Goal: Transaction & Acquisition: Purchase product/service

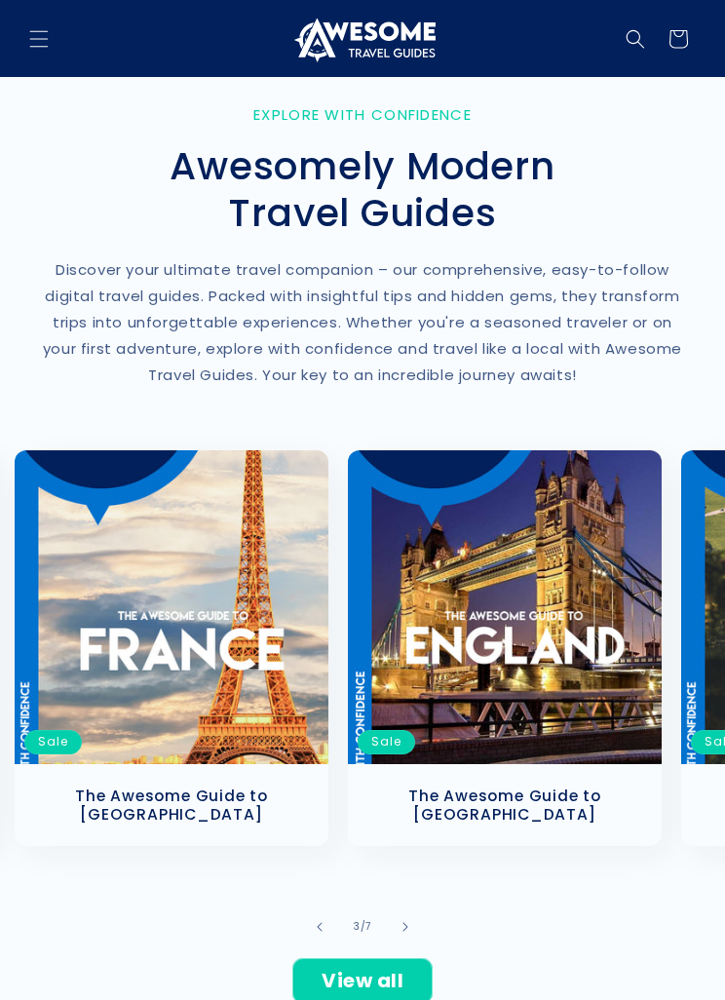
click at [41, 37] on icon "Menu" at bounding box center [38, 38] width 19 height 19
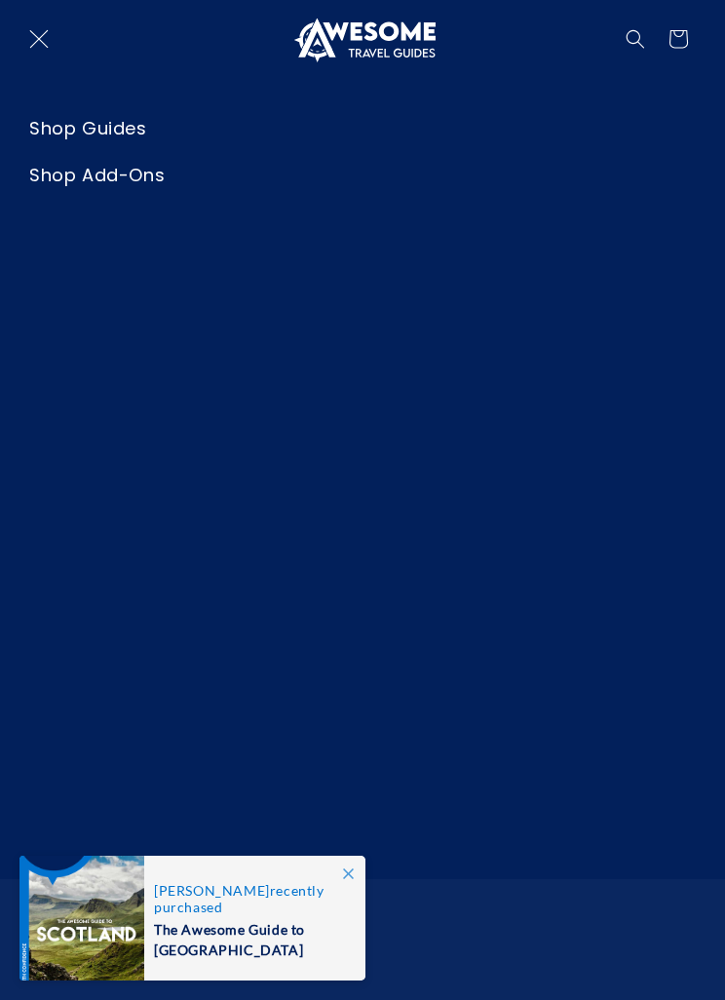
click at [51, 40] on span "Menu" at bounding box center [39, 39] width 43 height 43
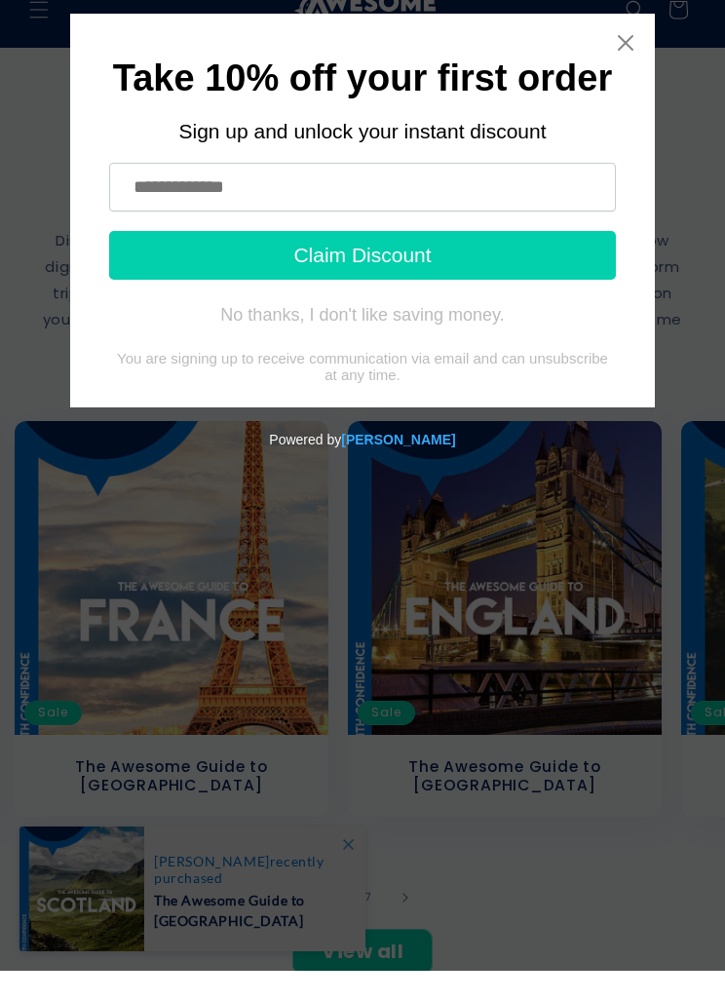
scroll to position [30, 0]
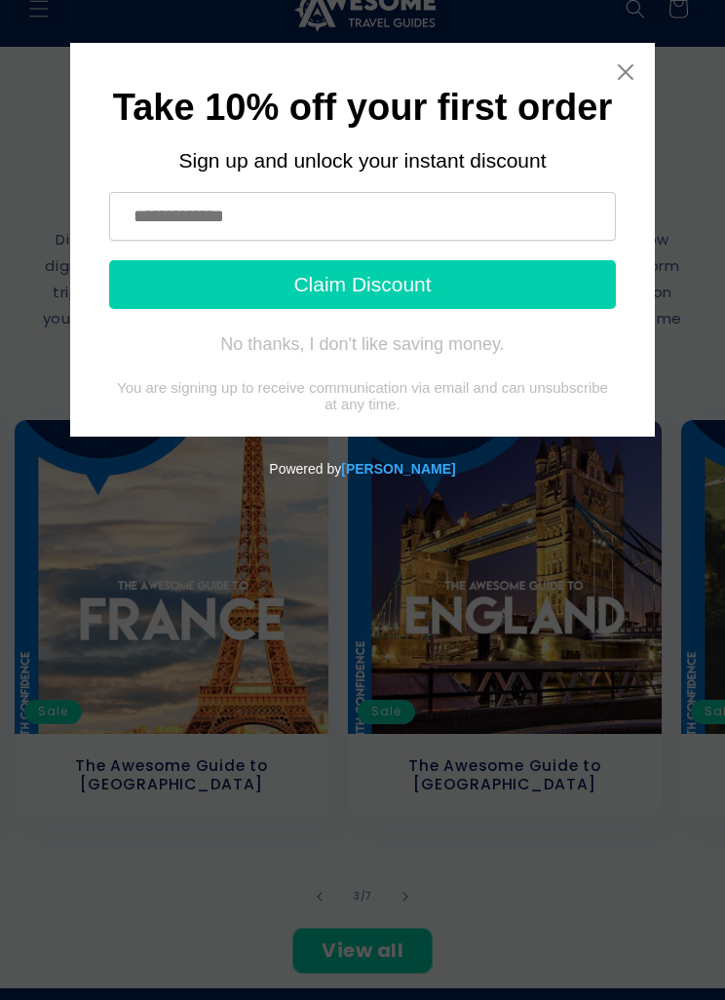
click at [632, 65] on icon "Close widget" at bounding box center [626, 72] width 16 height 16
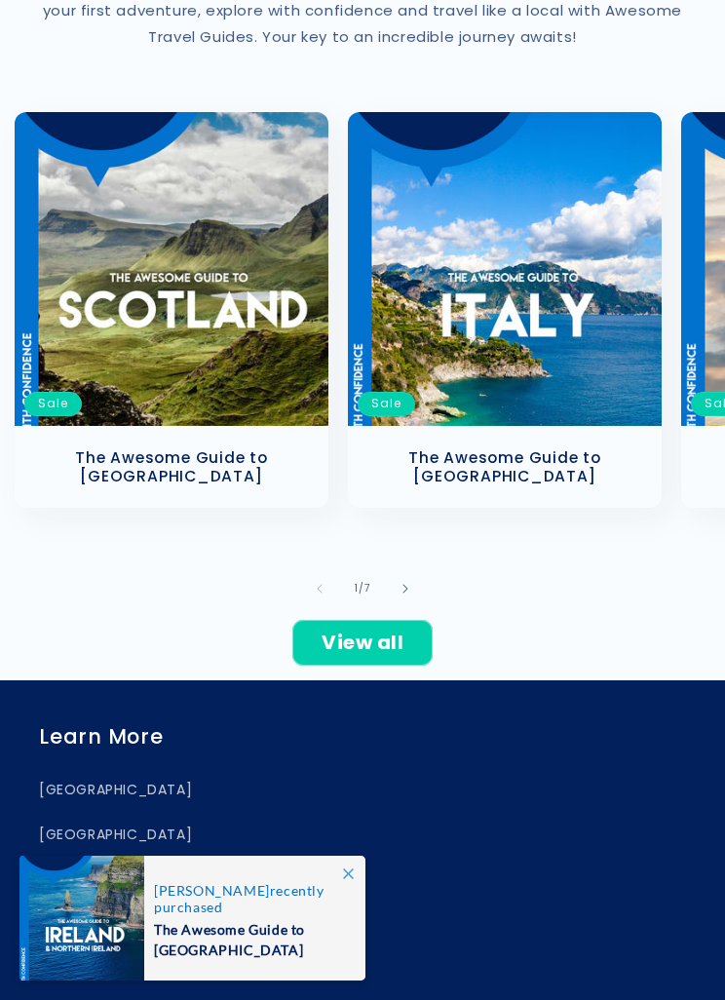
scroll to position [311, 0]
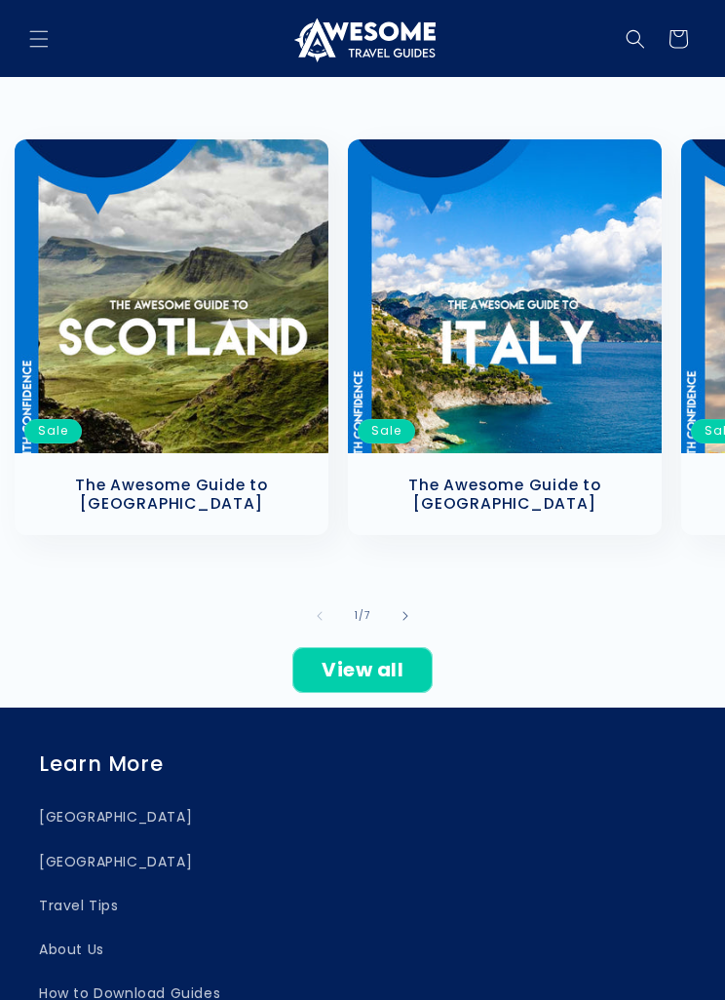
click at [95, 475] on link "The Awesome Guide to [GEOGRAPHIC_DATA]" at bounding box center [171, 493] width 275 height 37
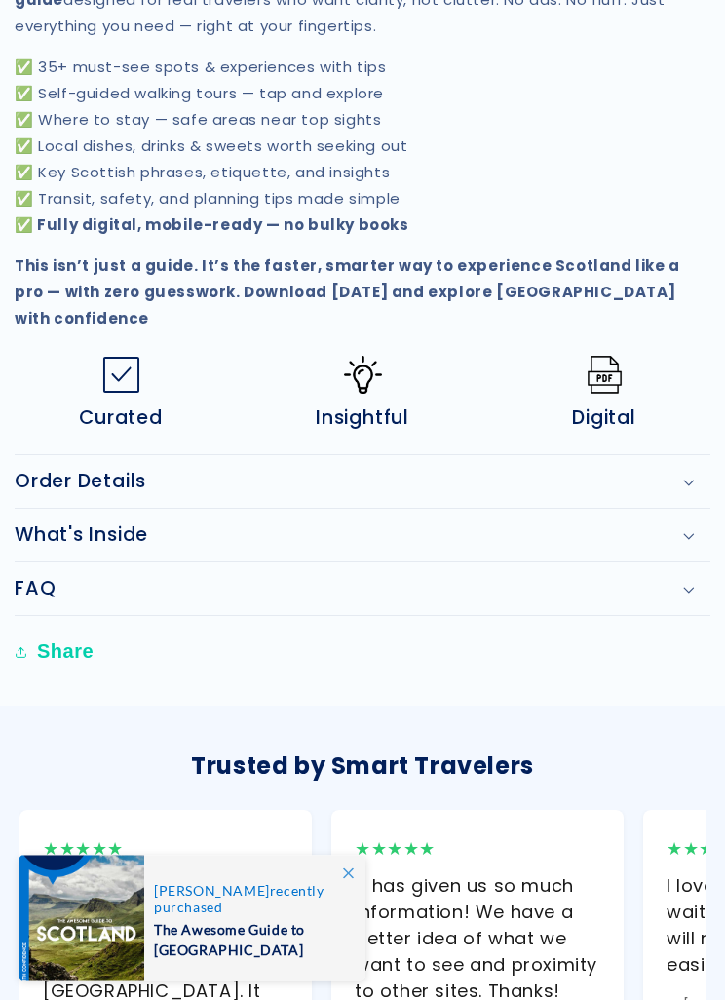
scroll to position [1289, 0]
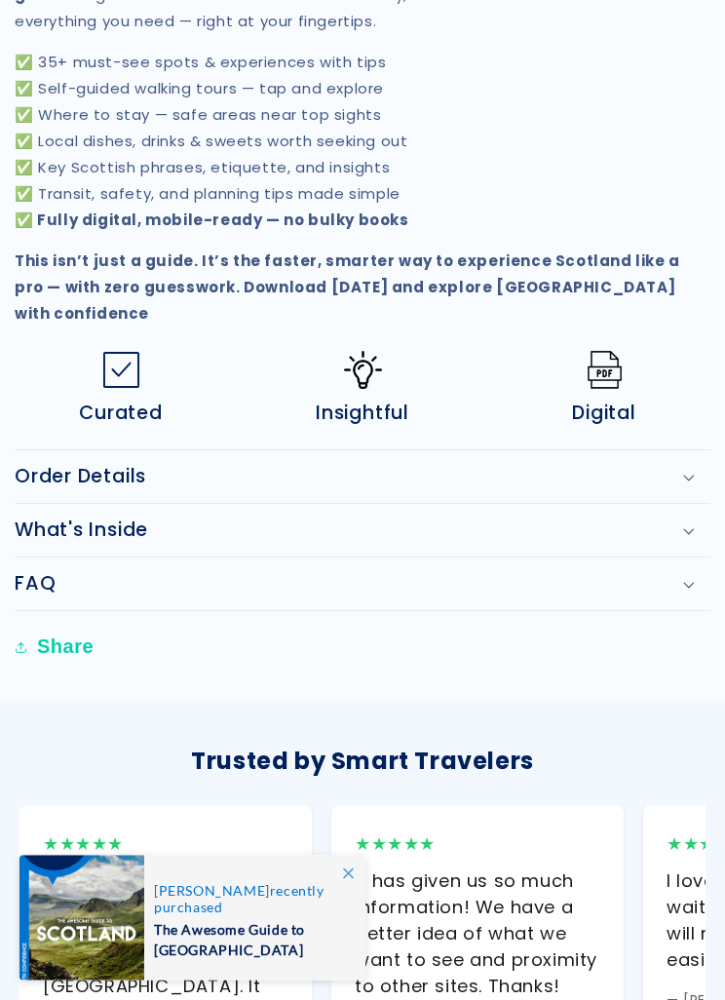
click at [54, 478] on h2 "Order Details" at bounding box center [81, 477] width 132 height 23
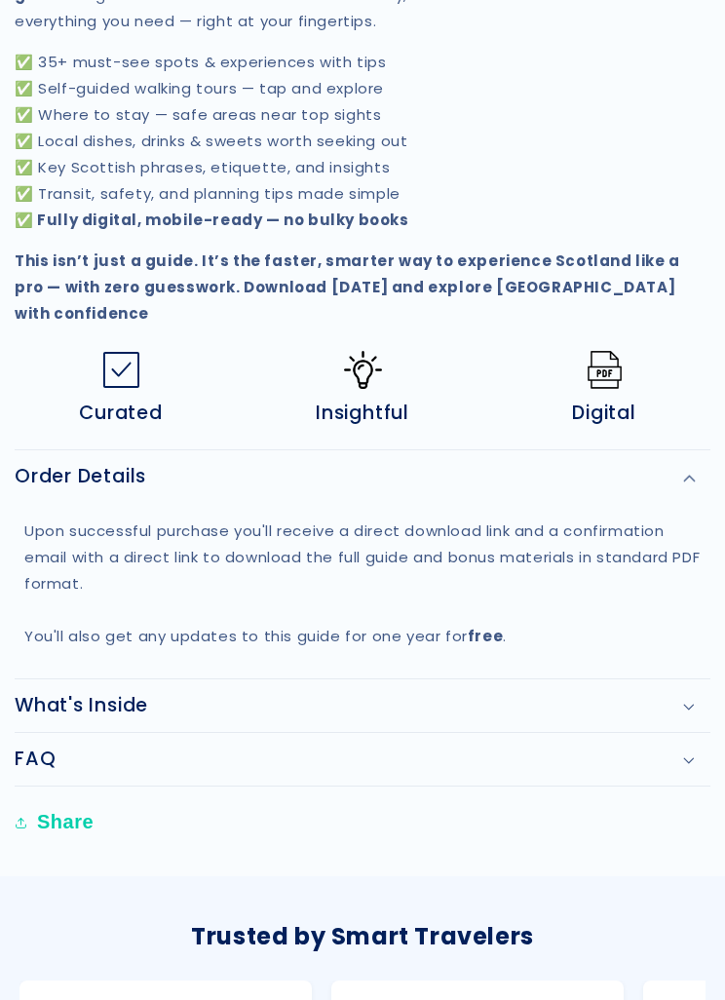
click at [58, 472] on h2 "Order Details" at bounding box center [81, 476] width 132 height 23
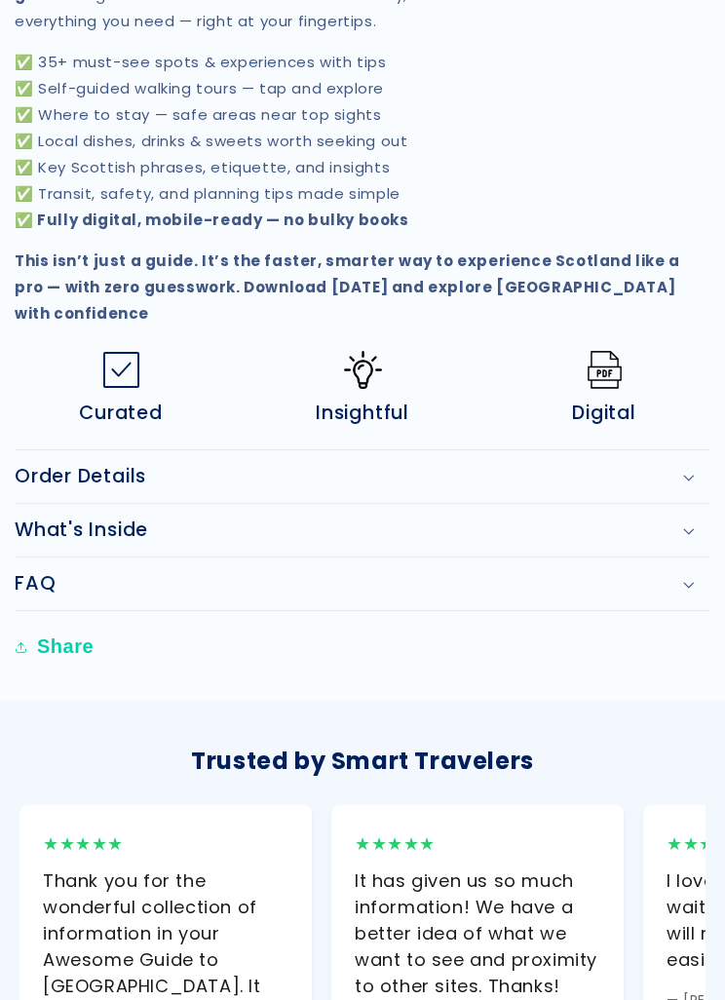
click at [62, 518] on h2 "What's Inside" at bounding box center [81, 529] width 133 height 23
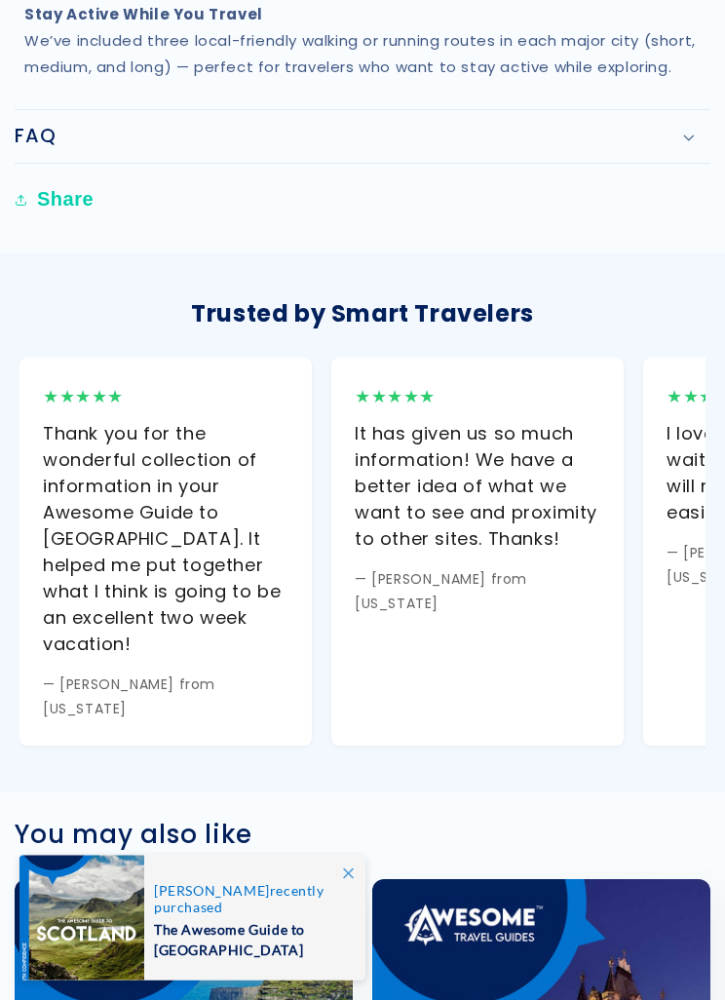
scroll to position [2526, 0]
